Goal: Task Accomplishment & Management: Complete application form

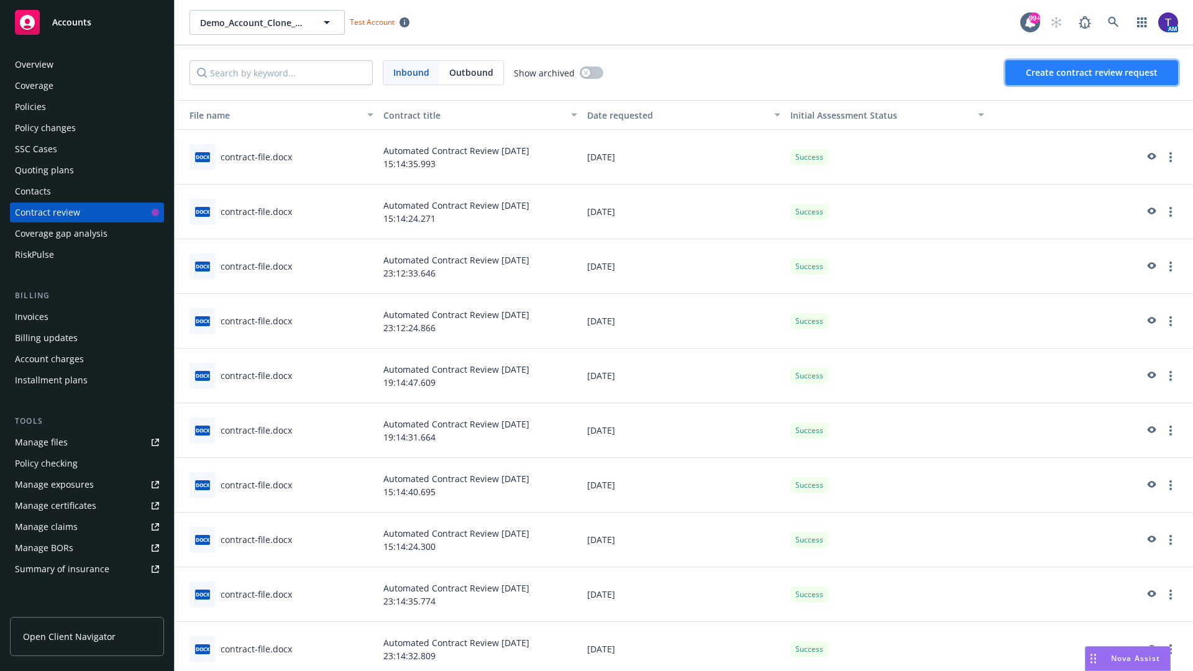
click at [1093, 73] on span "Create contract review request" at bounding box center [1092, 73] width 132 height 12
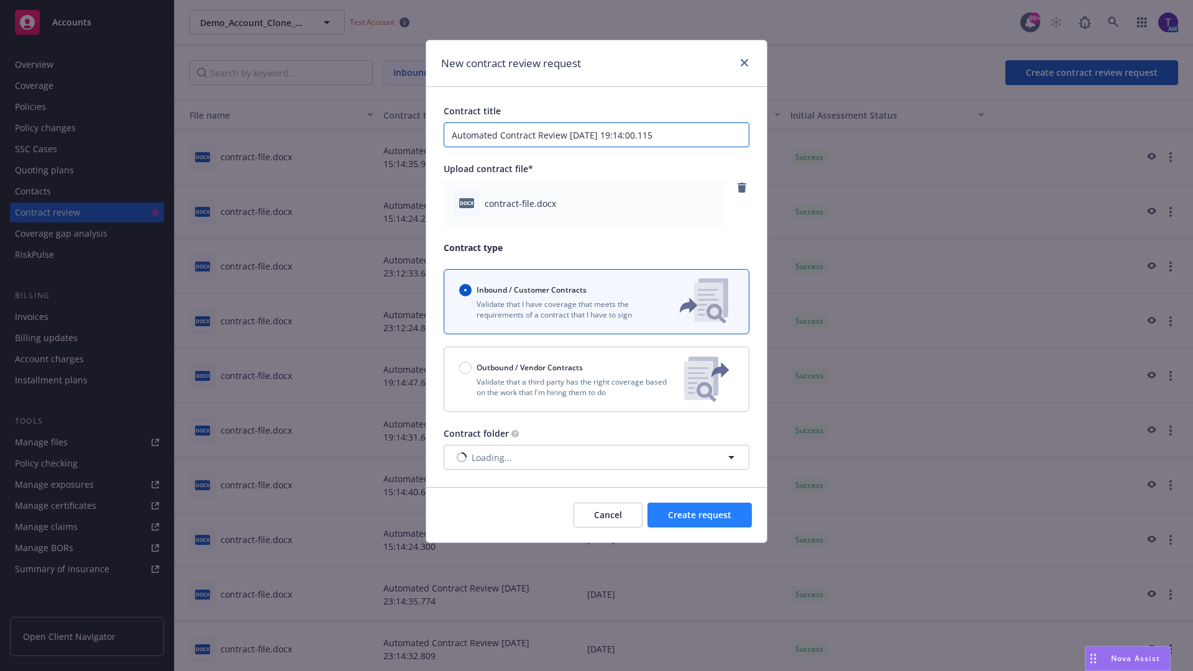
type input "Automated Contract Review 09-11-2025 19:14:00.115"
click at [700, 515] on span "Create request" at bounding box center [699, 515] width 63 height 12
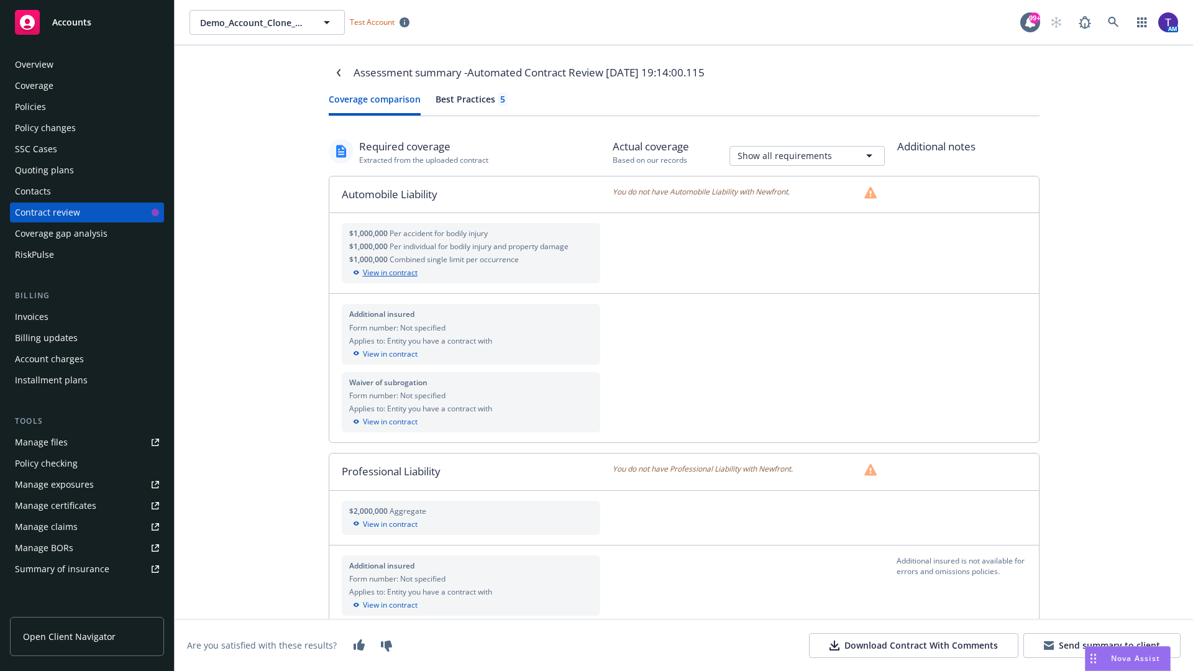
click at [471, 273] on div "View in contract" at bounding box center [471, 272] width 244 height 11
